Goal: Transaction & Acquisition: Purchase product/service

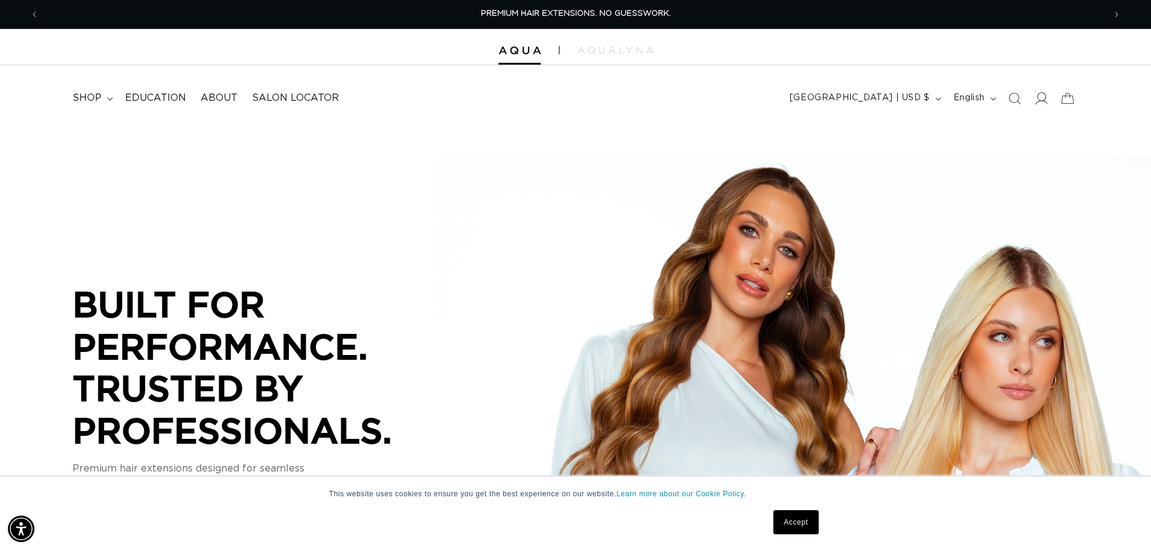
click at [1047, 91] on span at bounding box center [1040, 98] width 27 height 27
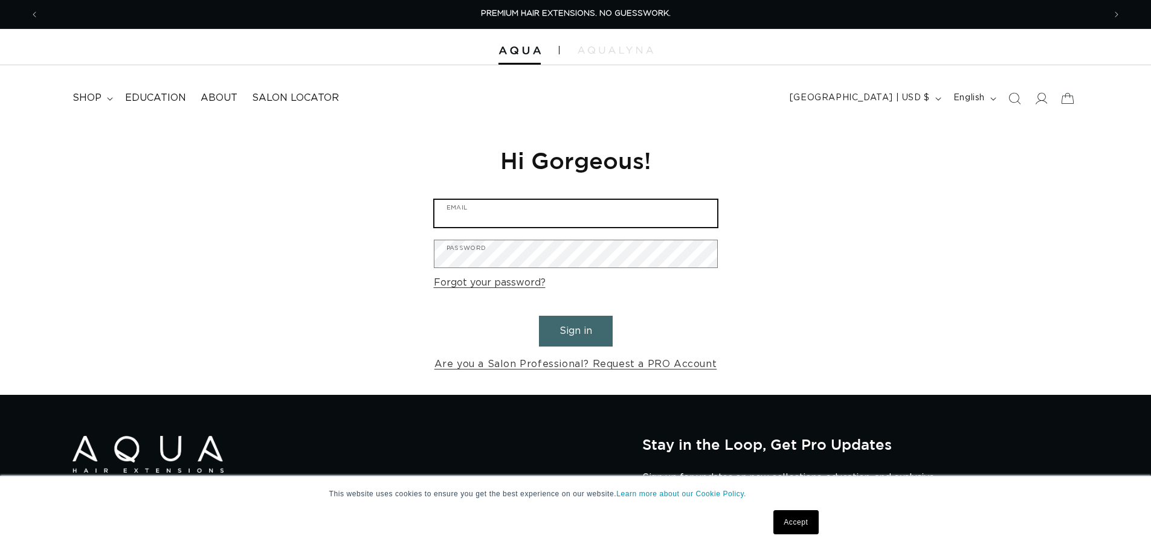
click at [524, 200] on input "Email" at bounding box center [575, 213] width 283 height 27
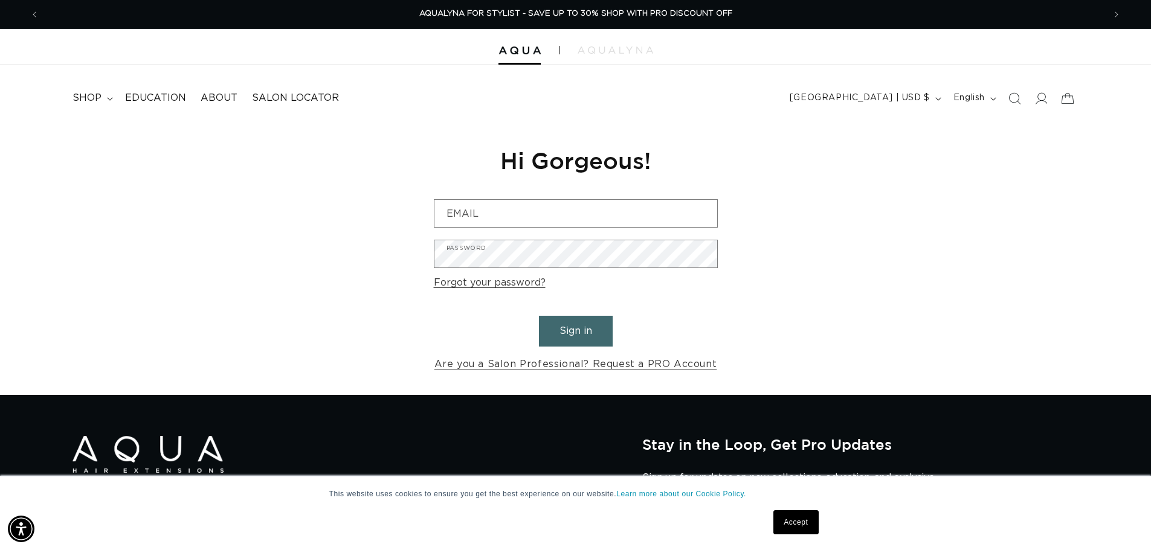
drag, startPoint x: 764, startPoint y: 156, endPoint x: 758, endPoint y: 151, distance: 8.1
click at [758, 151] on div "Reset your password We will send you an email to reset your password Email Subm…" at bounding box center [575, 259] width 1151 height 271
click at [577, 53] on img at bounding box center [615, 50] width 76 height 7
click at [103, 95] on summary "shop" at bounding box center [91, 98] width 53 height 27
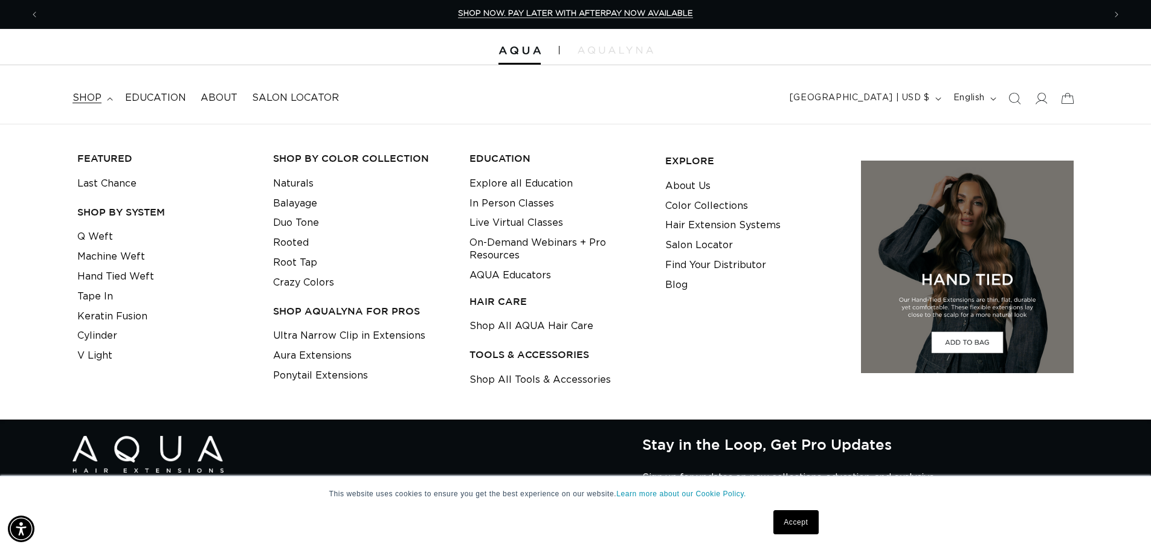
scroll to position [0, 2130]
click at [86, 236] on link "Q Weft" at bounding box center [95, 237] width 36 height 20
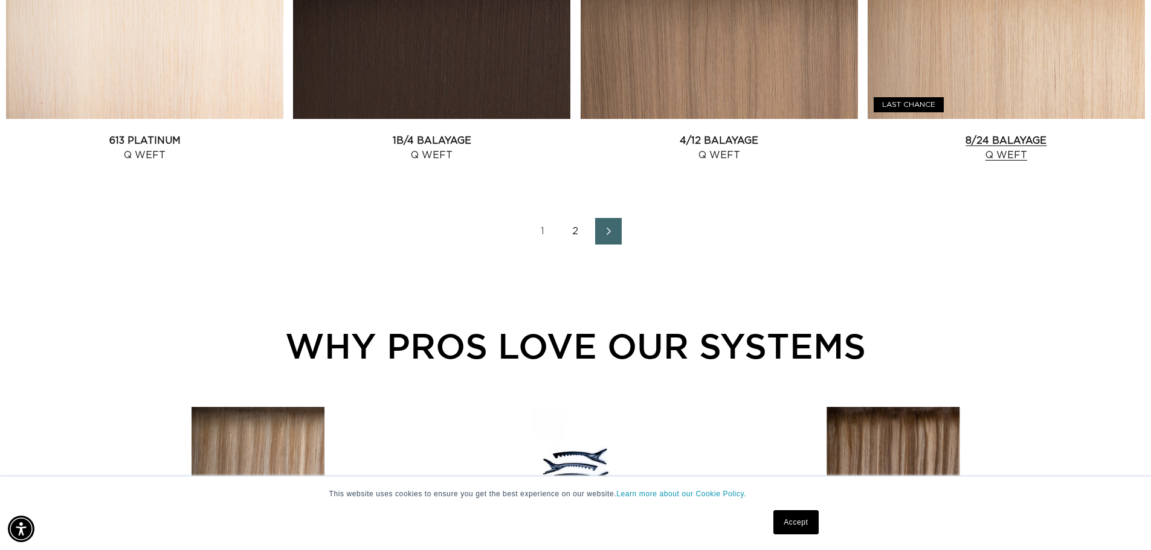
scroll to position [0, 1065]
click at [982, 139] on link "8/24 Balayage Q Weft" at bounding box center [1005, 147] width 277 height 29
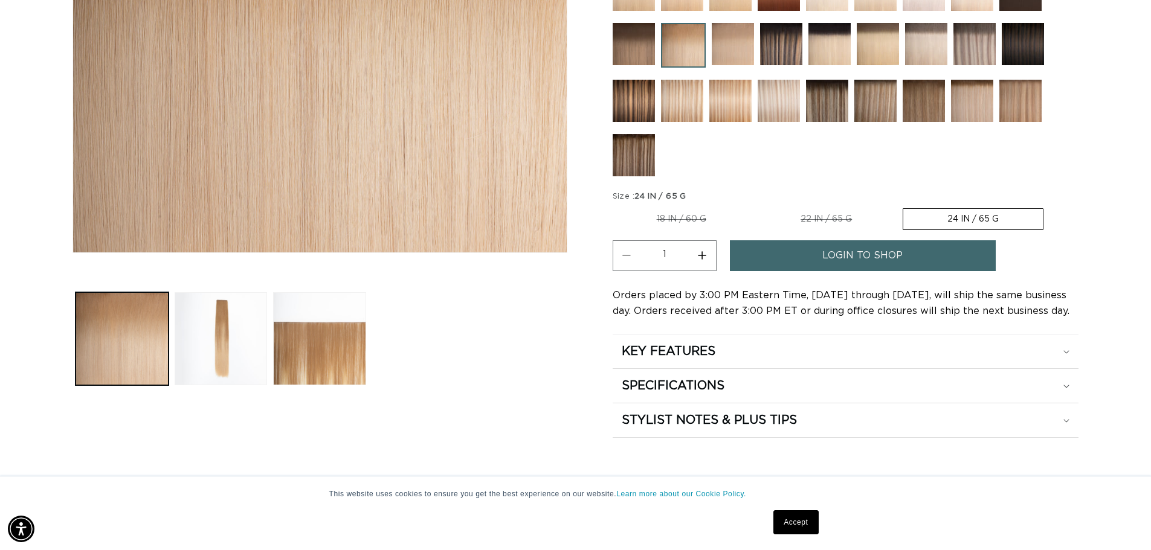
scroll to position [181, 0]
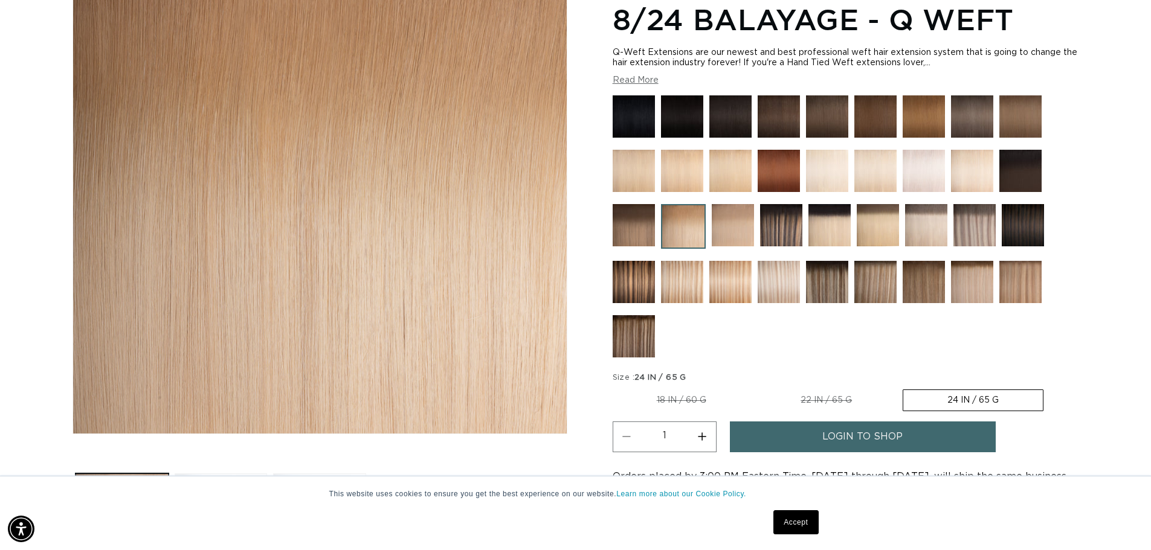
click at [736, 217] on img at bounding box center [733, 225] width 42 height 42
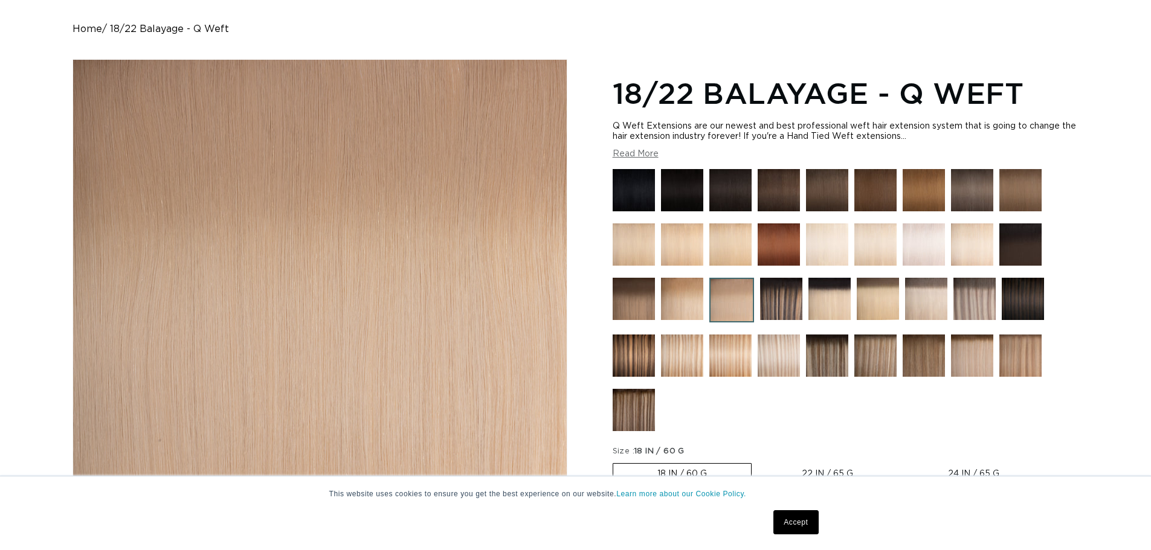
scroll to position [121, 0]
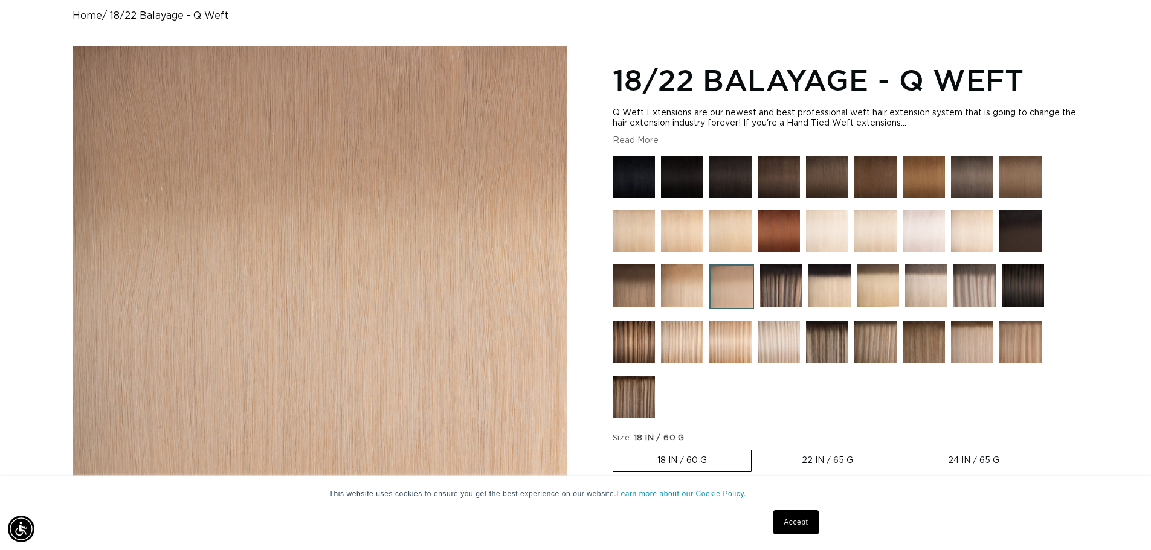
click at [663, 281] on img at bounding box center [682, 286] width 42 height 42
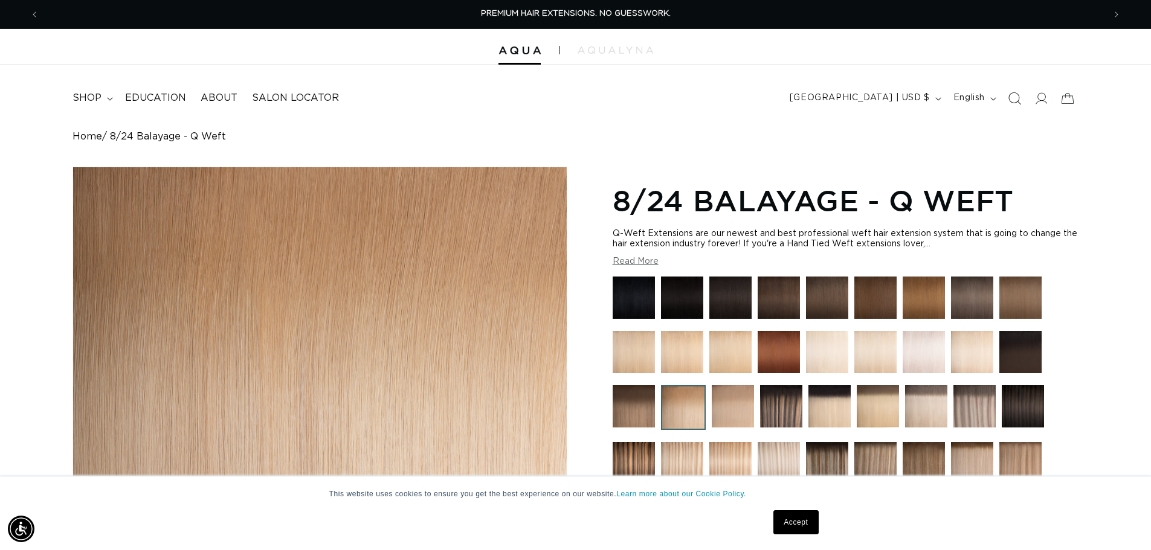
click at [1026, 100] on span "Search" at bounding box center [1014, 98] width 27 height 27
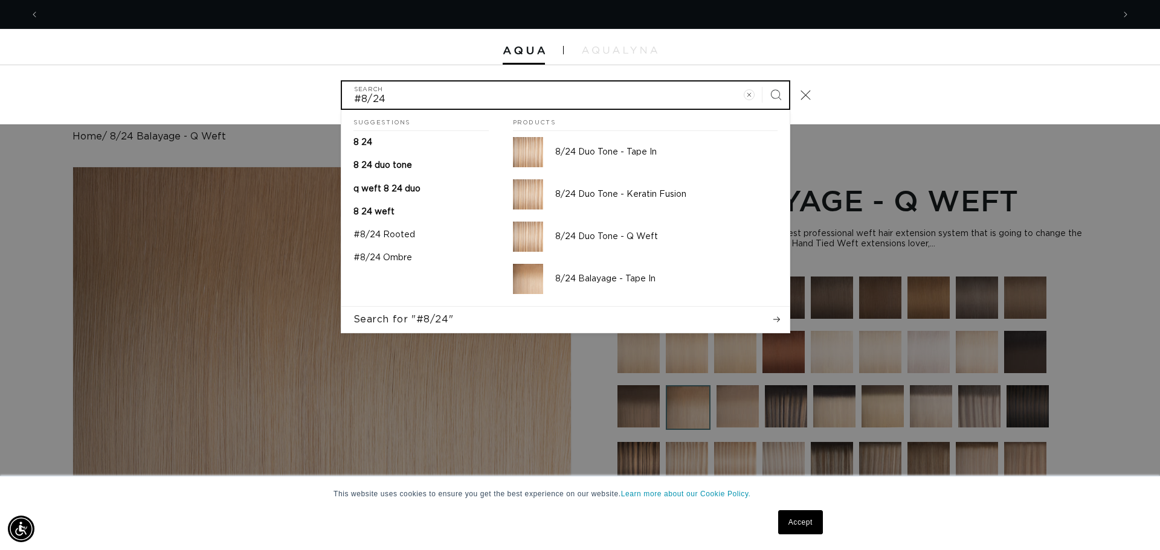
scroll to position [0, 2148]
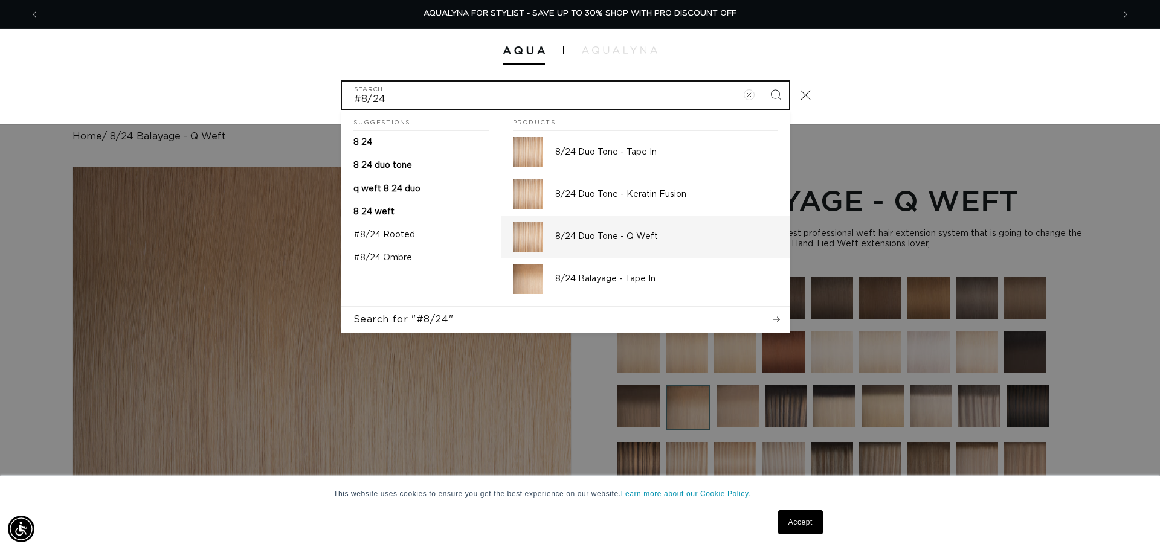
type input "#8/24"
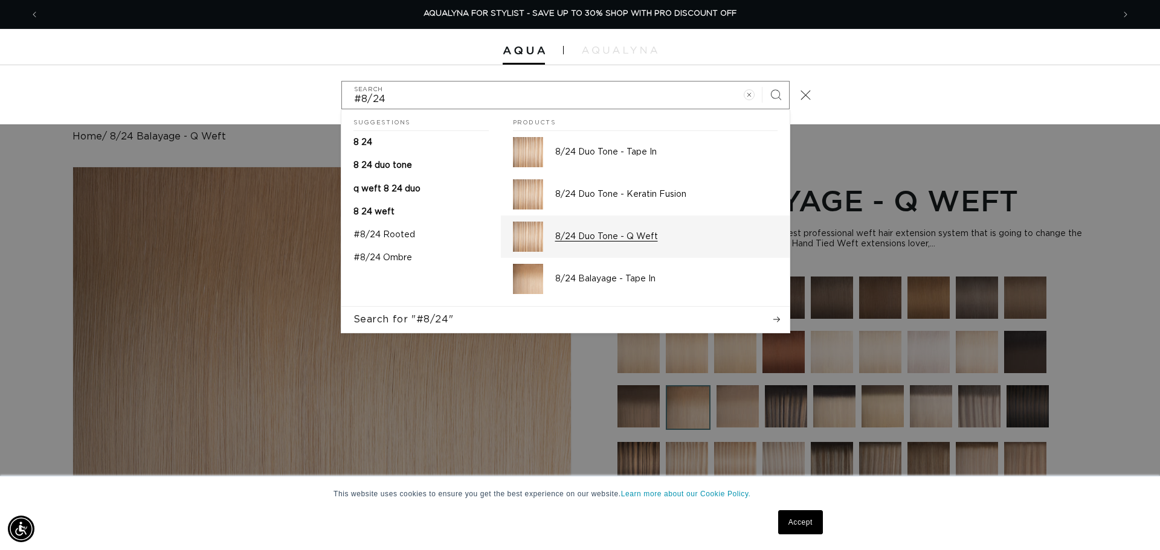
click at [638, 234] on p "8/24 Duo Tone - Q Weft" at bounding box center [666, 236] width 222 height 11
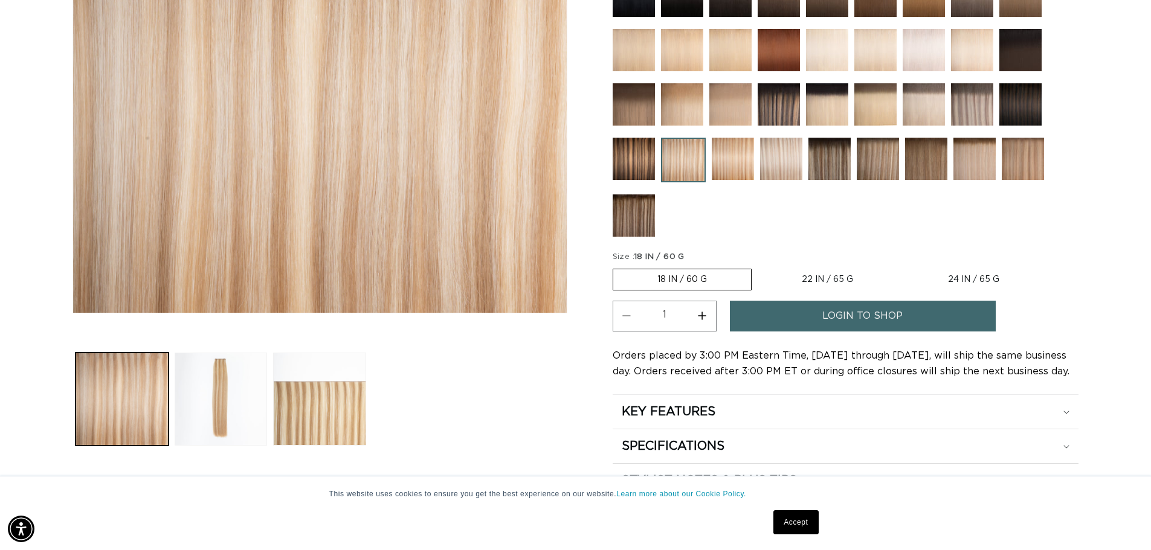
scroll to position [0, 1065]
click at [700, 315] on button "Increase quantity for 8/24 Duo Tone - Q Weft" at bounding box center [702, 316] width 27 height 31
type input "2"
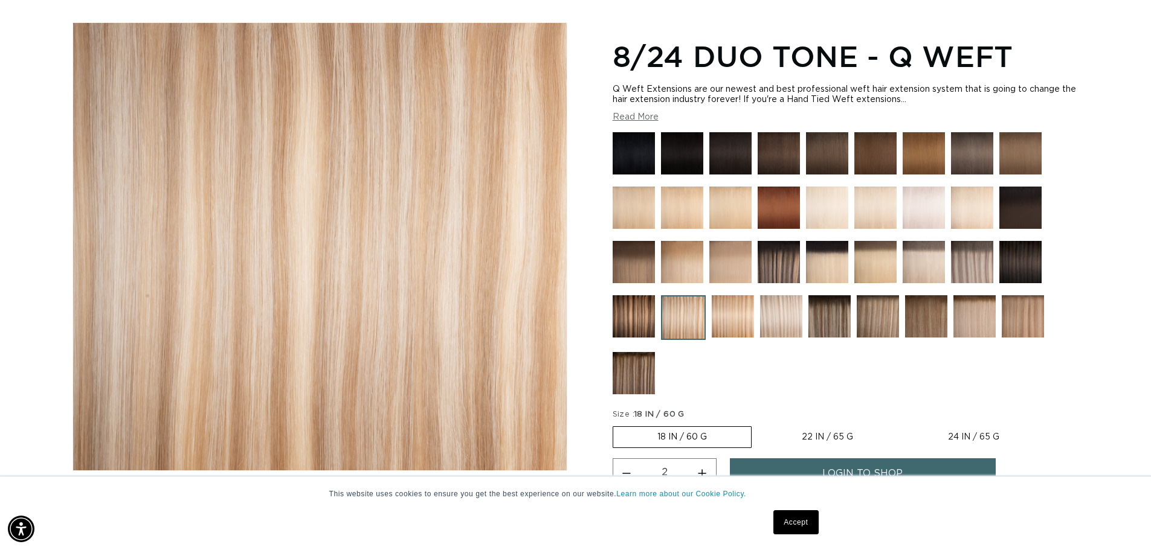
scroll to position [302, 0]
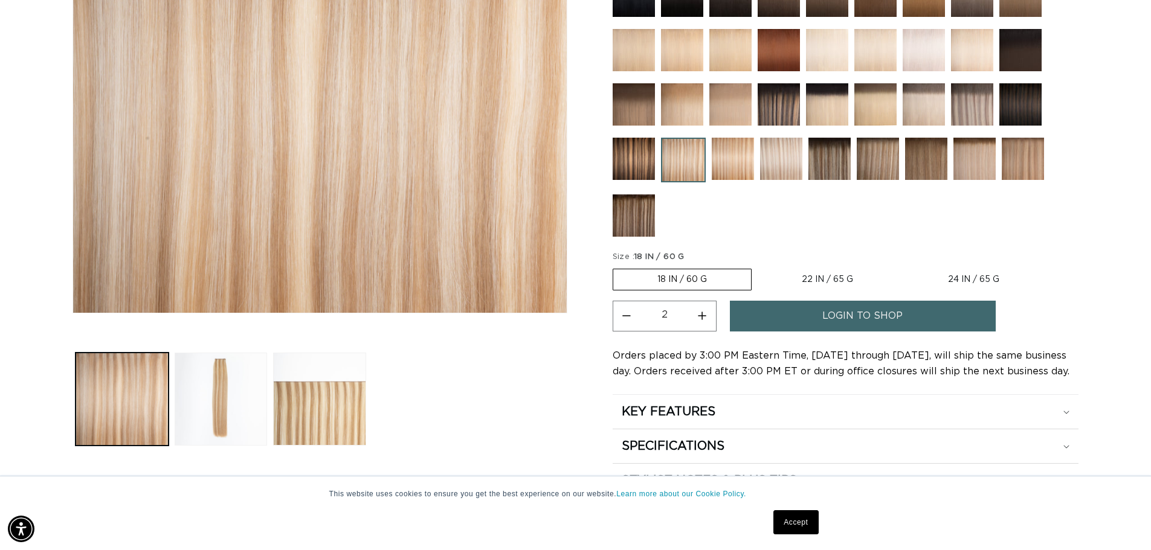
click at [855, 321] on span "login to shop" at bounding box center [862, 316] width 80 height 31
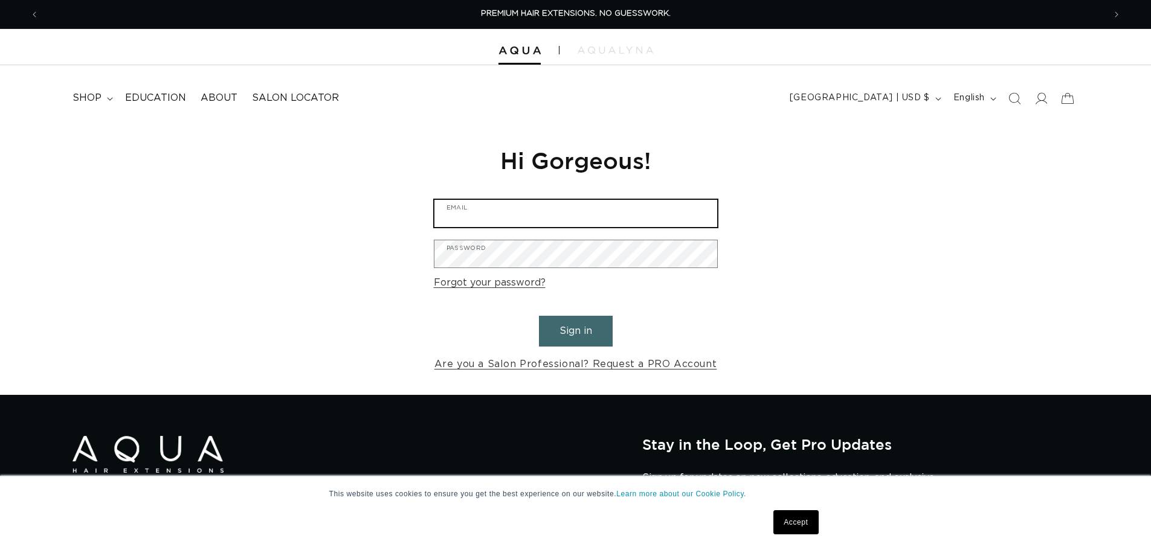
click at [567, 226] on input "Email" at bounding box center [575, 213] width 283 height 27
